Goal: Information Seeking & Learning: Learn about a topic

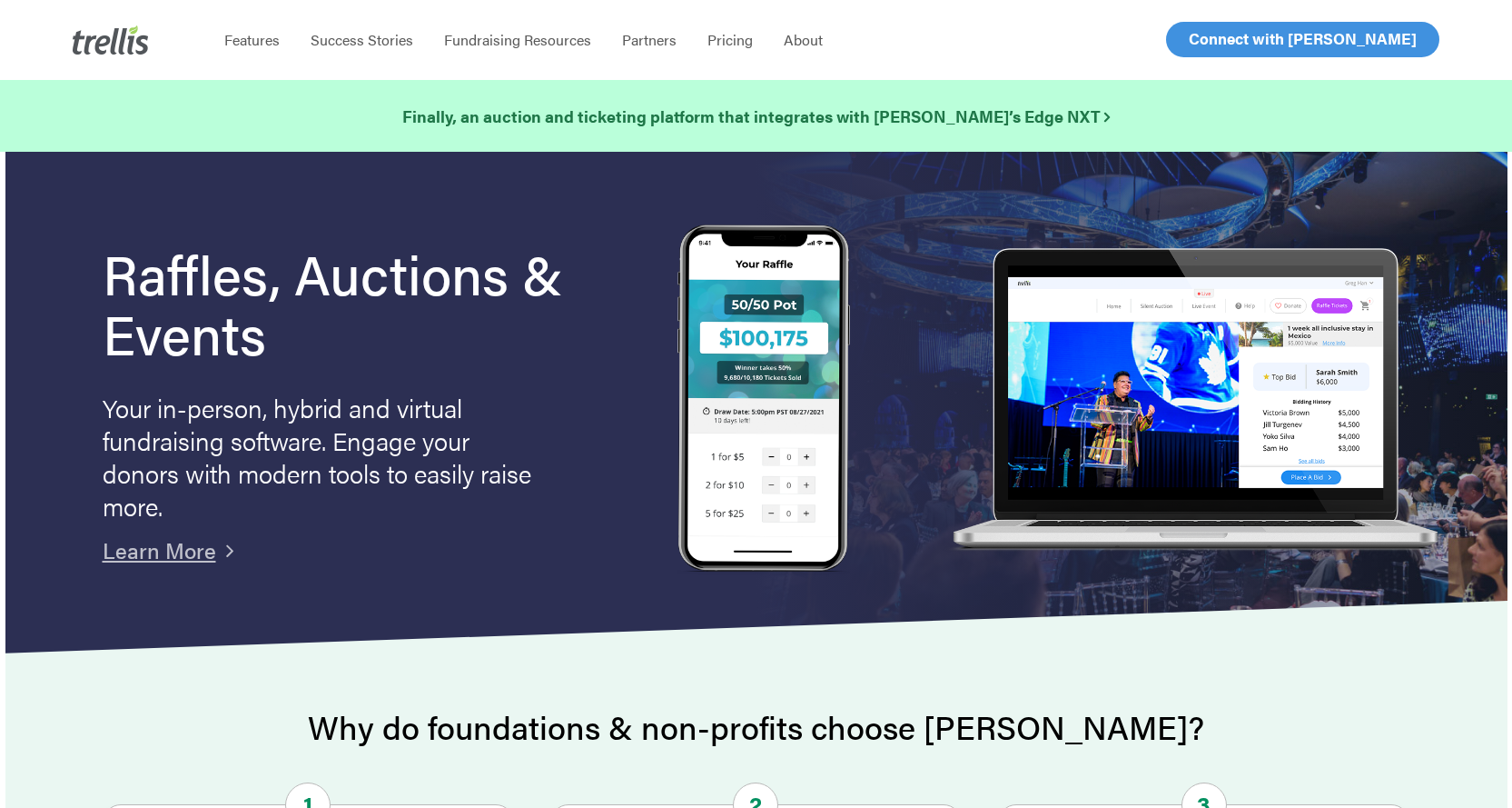
click at [1202, 33] on span "Log In" at bounding box center [1210, 39] width 44 height 22
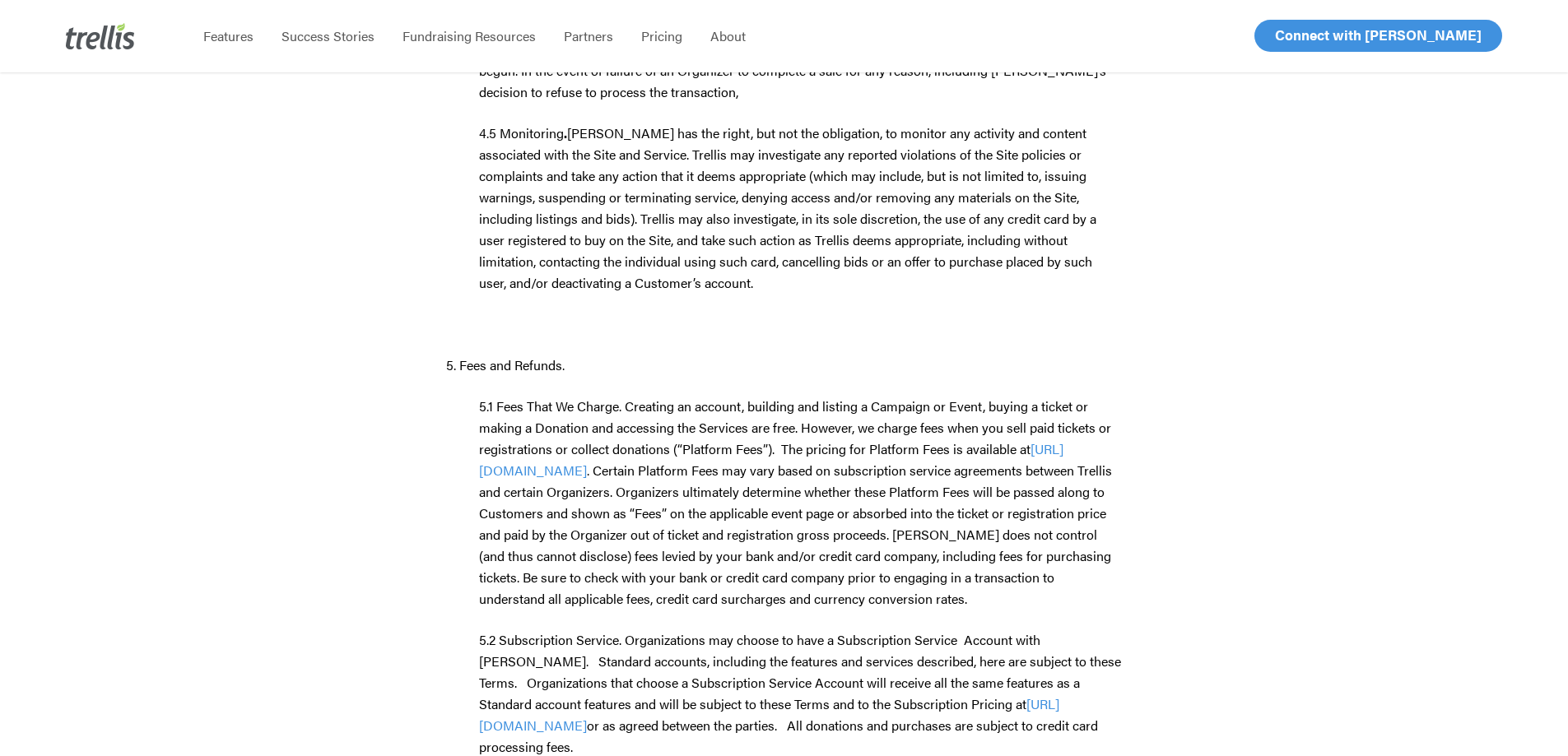
scroll to position [3951, 0]
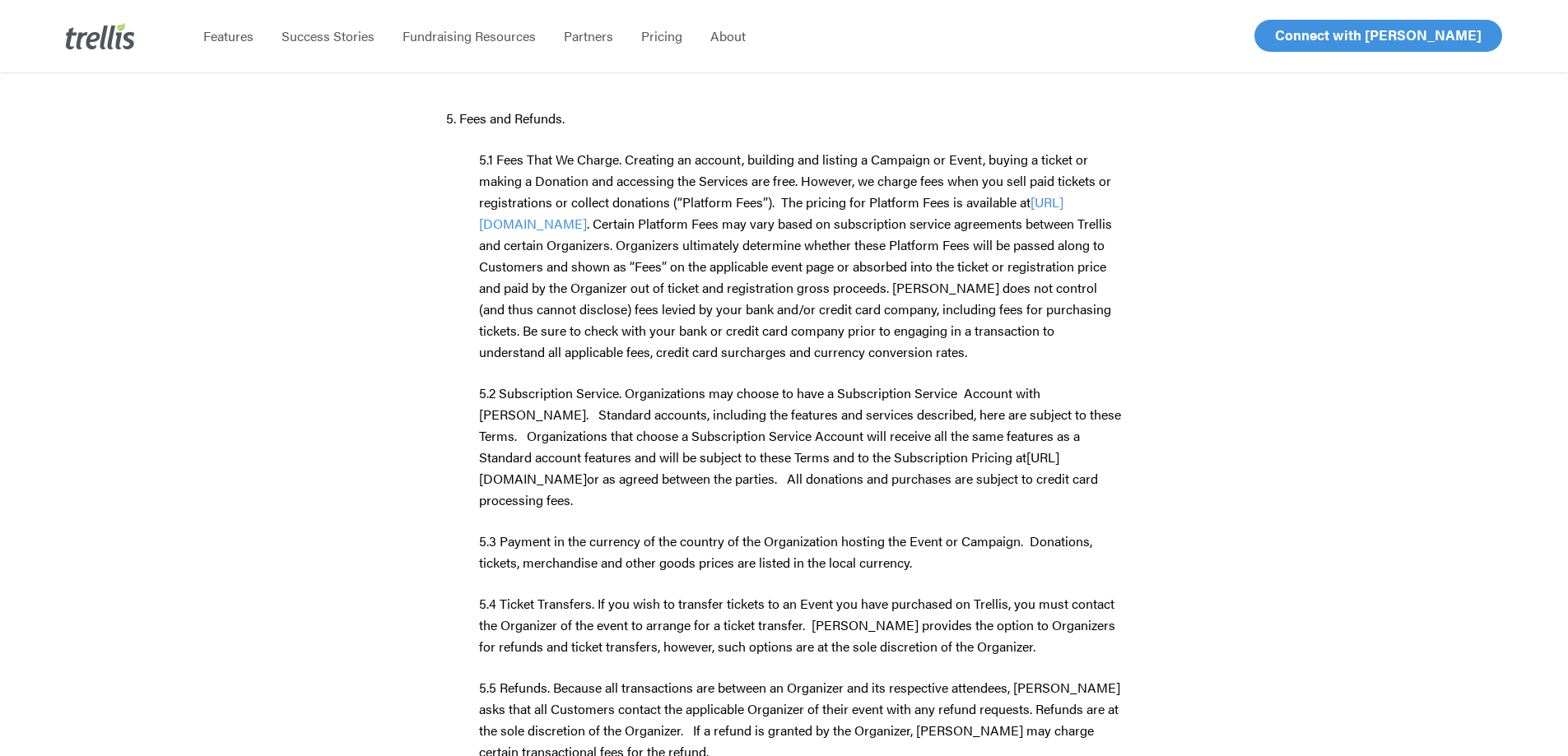
click at [593, 448] on span "[URL][DOMAIN_NAME]" at bounding box center [769, 468] width 580 height 41
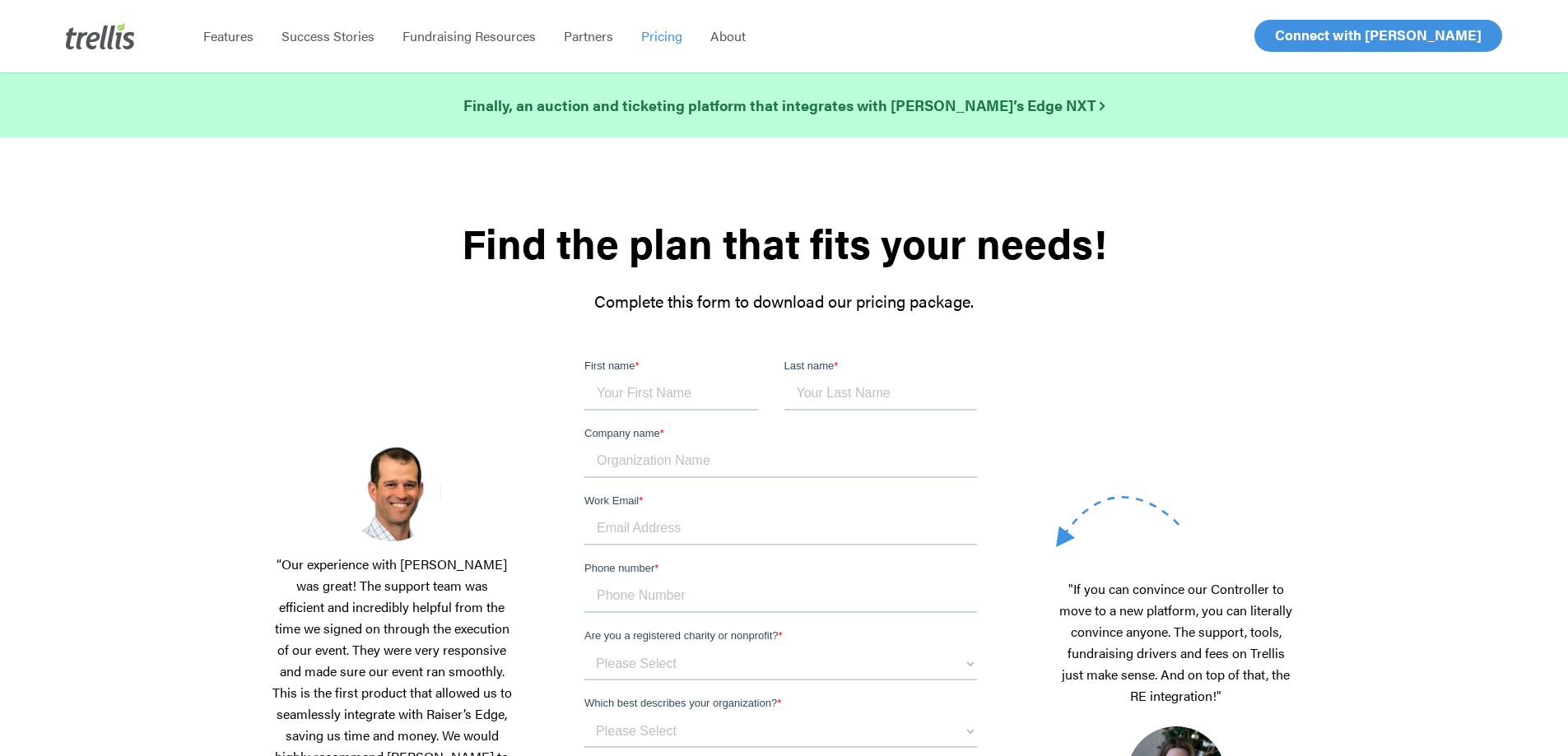
scroll to position [411, 0]
